Goal: Task Accomplishment & Management: Complete application form

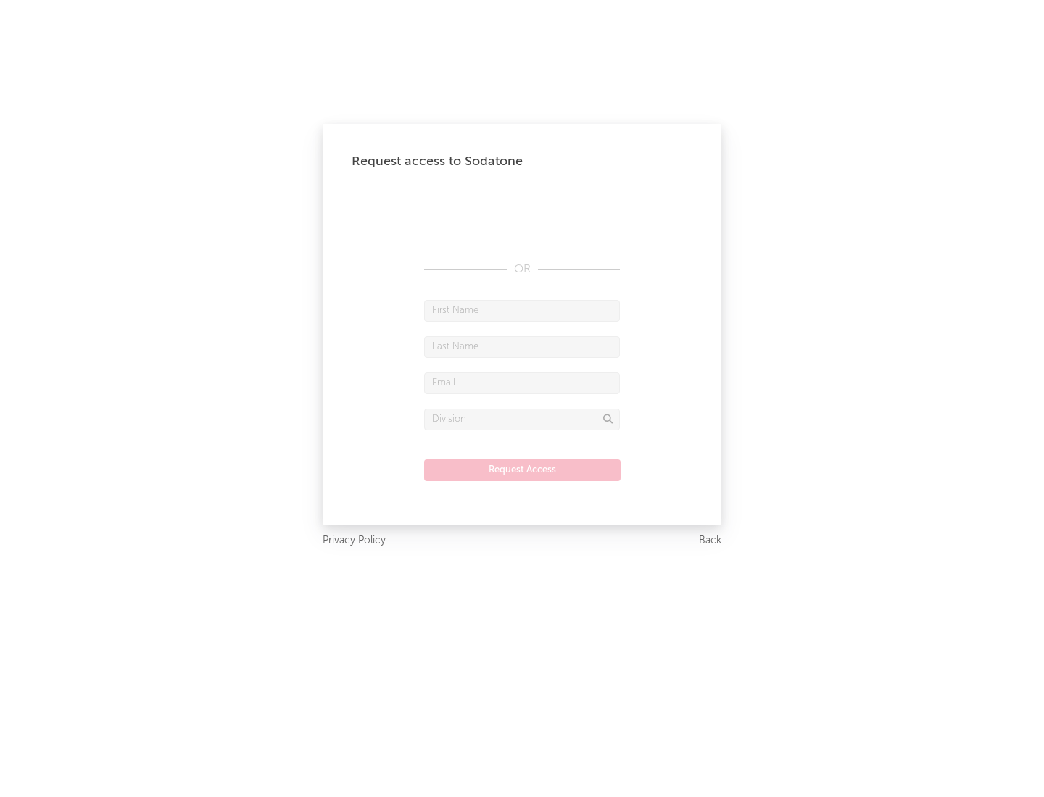
click at [522, 310] on input "text" at bounding box center [522, 311] width 196 height 22
type input "[PERSON_NAME]"
click at [522, 347] on input "text" at bounding box center [522, 347] width 196 height 22
type input "[PERSON_NAME]"
click at [522, 383] on input "text" at bounding box center [522, 384] width 196 height 22
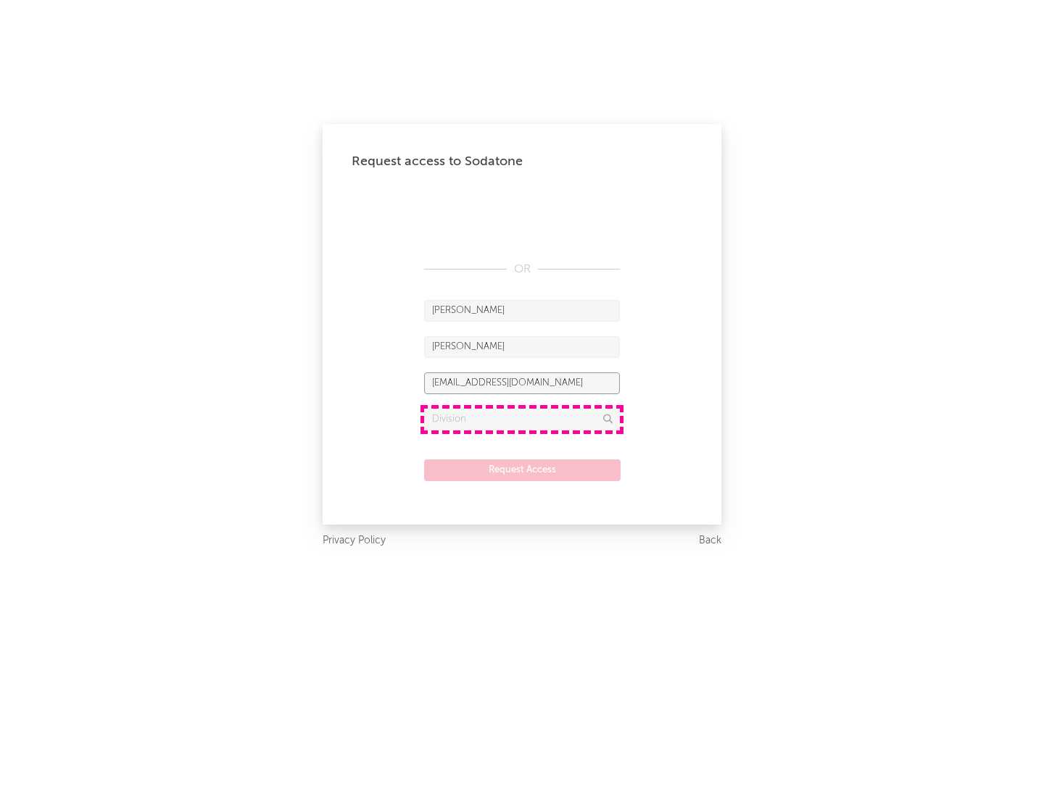
type input "[EMAIL_ADDRESS][DOMAIN_NAME]"
click at [522, 419] on input "text" at bounding box center [522, 420] width 196 height 22
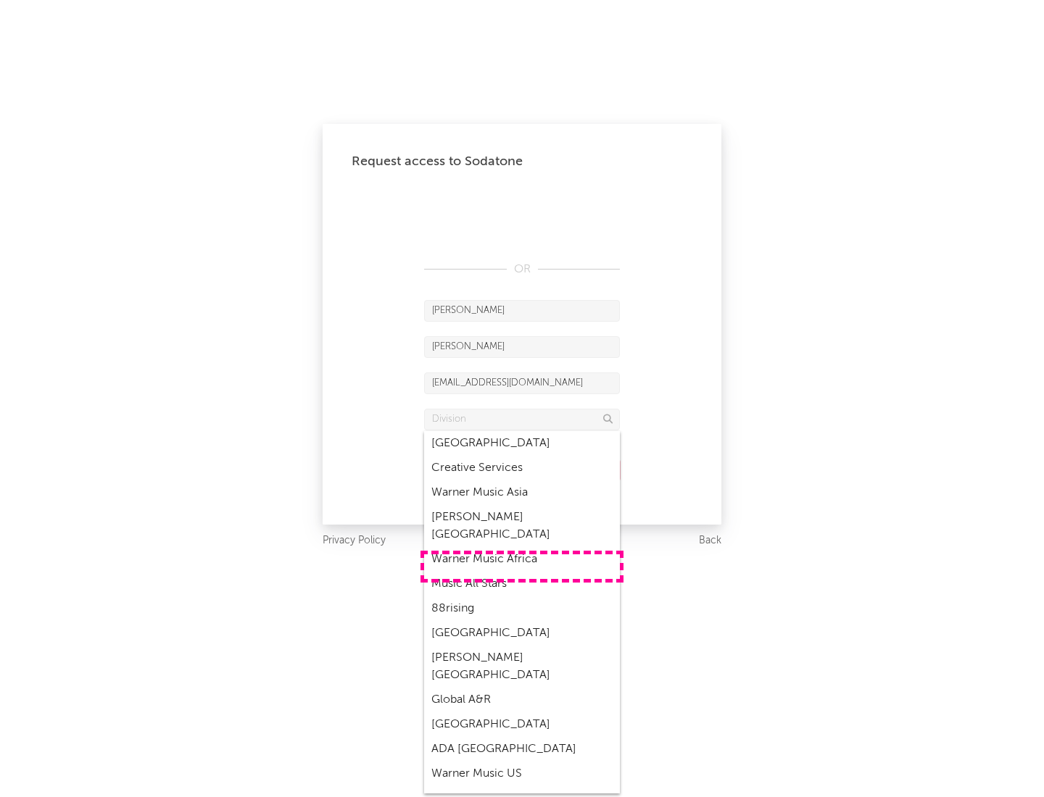
click at [522, 572] on div "Music All Stars" at bounding box center [522, 584] width 196 height 25
type input "Music All Stars"
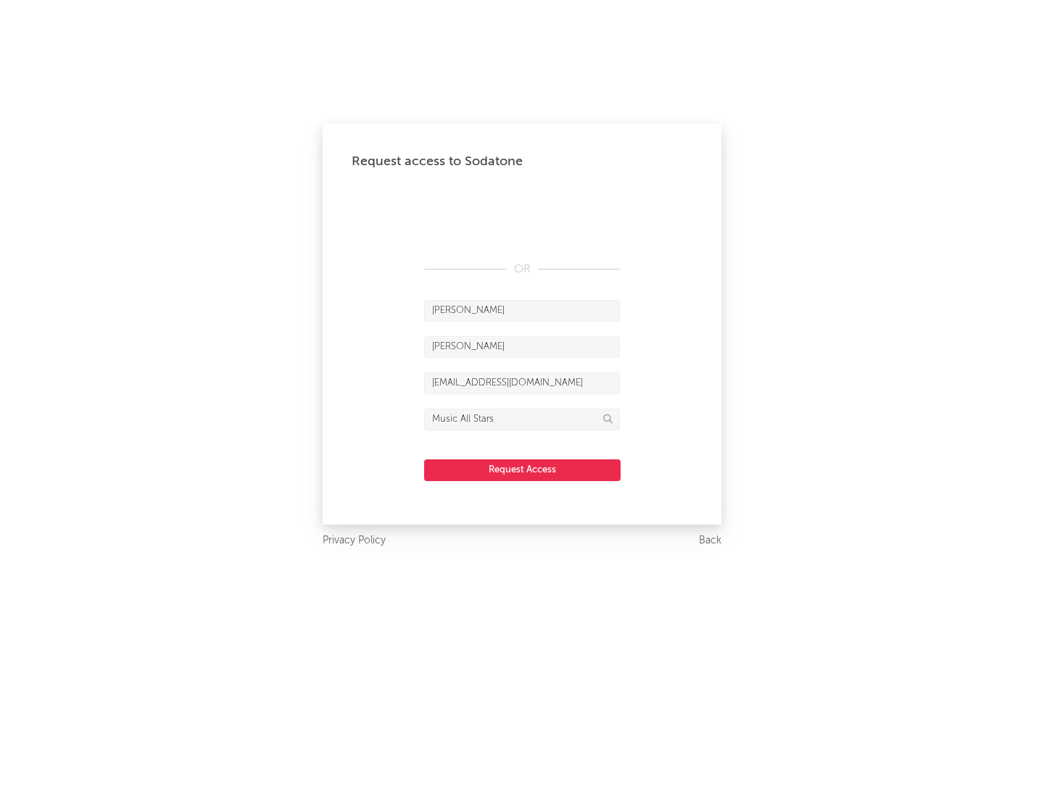
click at [522, 470] on button "Request Access" at bounding box center [522, 471] width 196 height 22
